Goal: Transaction & Acquisition: Purchase product/service

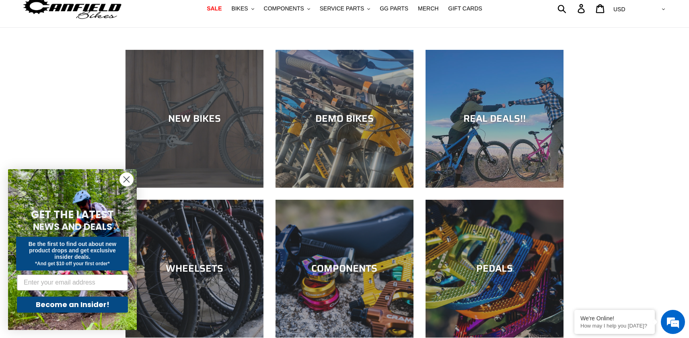
scroll to position [49, 0]
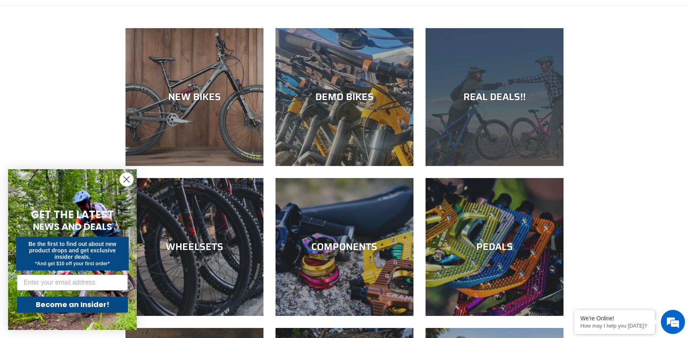
click at [490, 166] on div "REAL DEALS!!" at bounding box center [495, 166] width 138 height 0
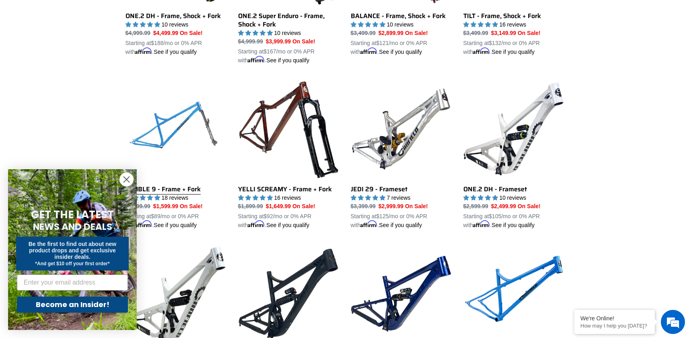
scroll to position [984, 0]
click at [128, 180] on circle "Close dialog" at bounding box center [126, 179] width 13 height 13
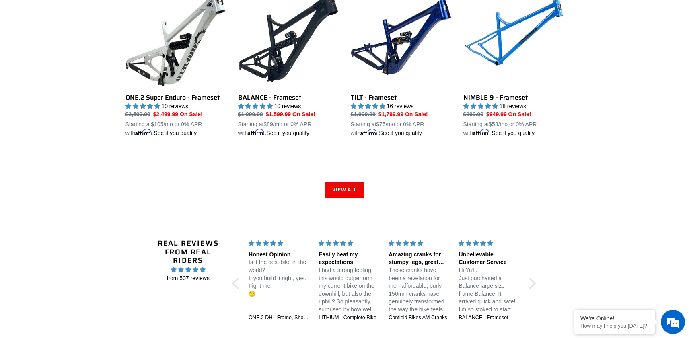
scroll to position [0, 0]
click at [529, 41] on link "NIMBLE 9 - Frameset" at bounding box center [513, 62] width 101 height 151
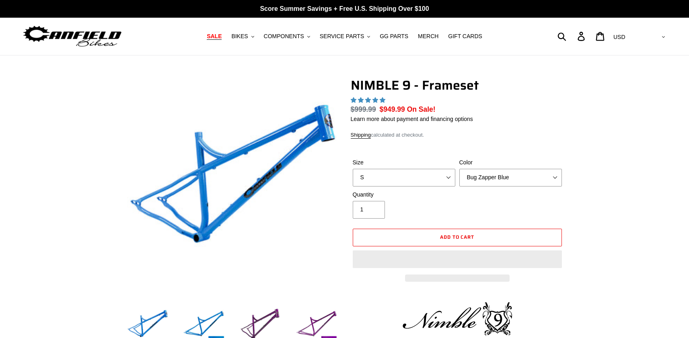
select select "highest-rating"
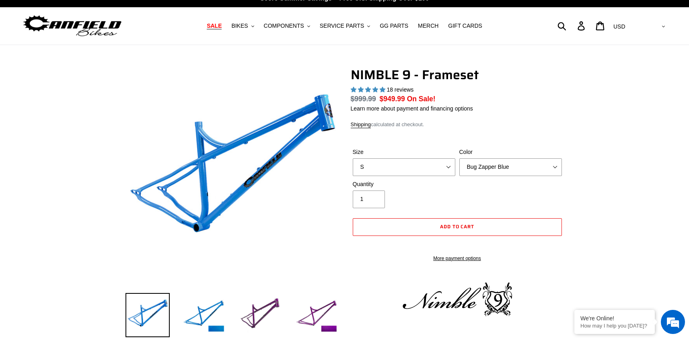
scroll to position [11, 0]
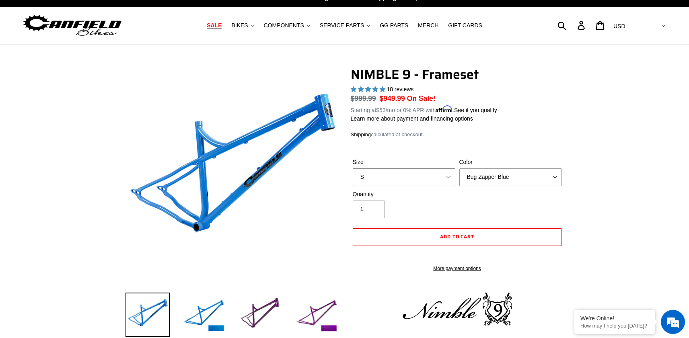
click at [435, 169] on select "S M L XL" at bounding box center [404, 178] width 103 height 18
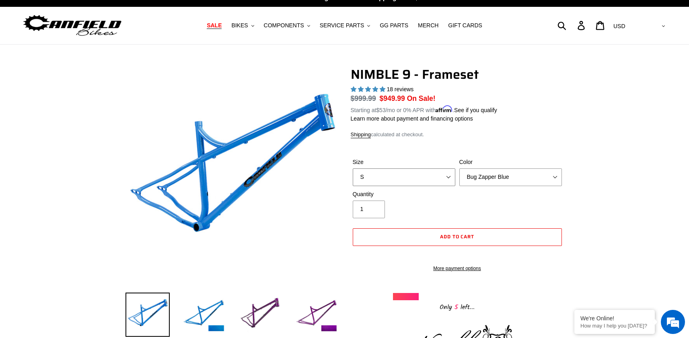
select select "XL"
click at [353, 169] on select "S M L XL" at bounding box center [404, 178] width 103 height 18
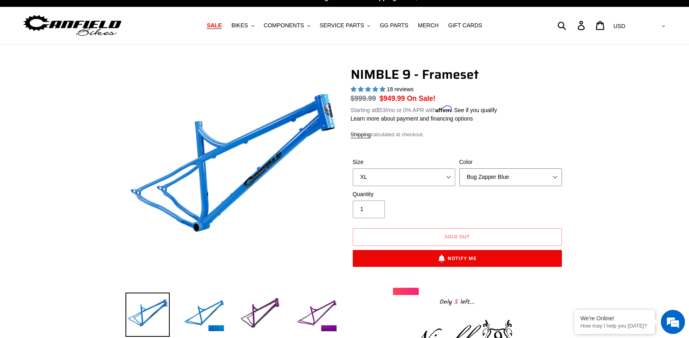
click at [505, 177] on select "Bug Zapper Blue Purple Haze -Sold Out Galaxy Black" at bounding box center [510, 178] width 103 height 18
click at [459, 169] on select "Bug Zapper Blue Purple Haze -Sold Out Galaxy Black" at bounding box center [510, 178] width 103 height 18
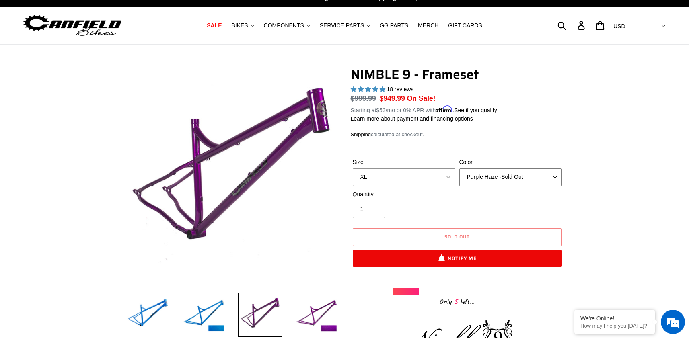
click at [515, 177] on select "Bug Zapper Blue Purple Haze -Sold Out Galaxy Black" at bounding box center [510, 178] width 103 height 18
select select "Galaxy Black"
click at [459, 169] on select "Bug Zapper Blue Purple Haze -Sold Out Galaxy Black" at bounding box center [510, 178] width 103 height 18
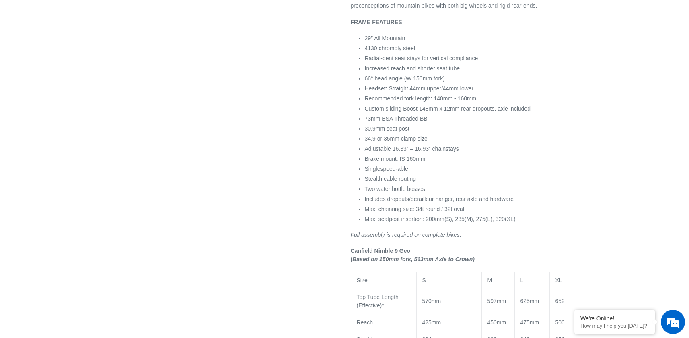
scroll to position [441, 0]
